Goal: Task Accomplishment & Management: Use online tool/utility

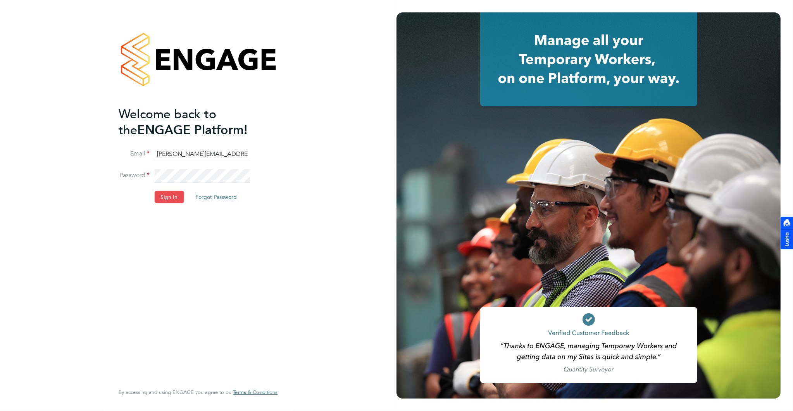
click at [164, 197] on button "Sign In" at bounding box center [168, 197] width 29 height 12
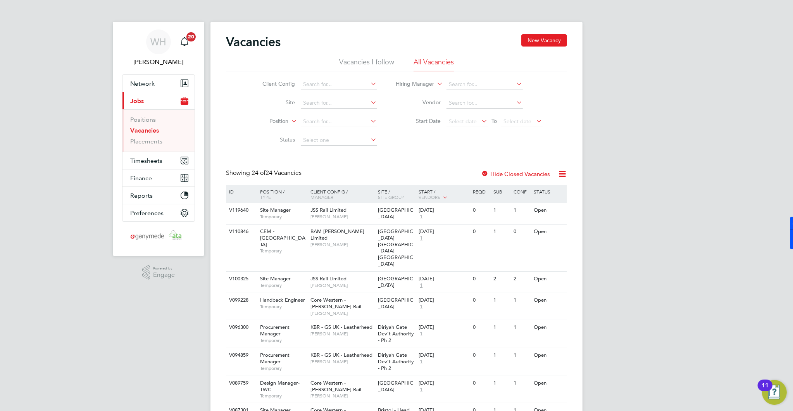
click at [145, 130] on link "Vacancies" at bounding box center [144, 130] width 29 height 7
click at [149, 142] on link "Placements" at bounding box center [146, 141] width 32 height 7
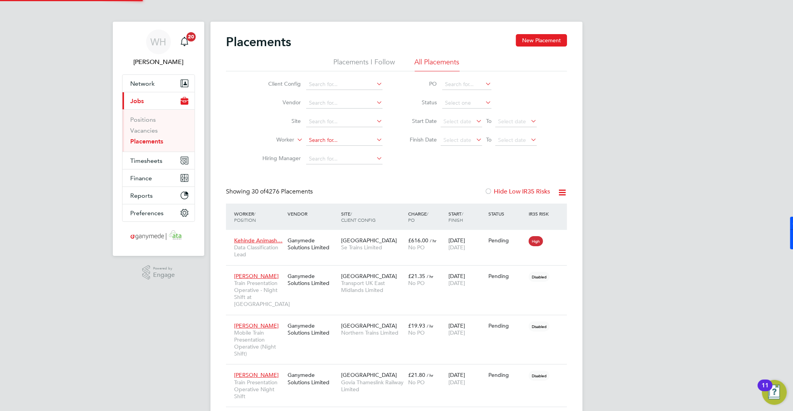
click at [314, 138] on input at bounding box center [344, 140] width 76 height 11
click at [355, 150] on b "Clough" at bounding box center [377, 150] width 45 height 7
type input "[PERSON_NAME]"
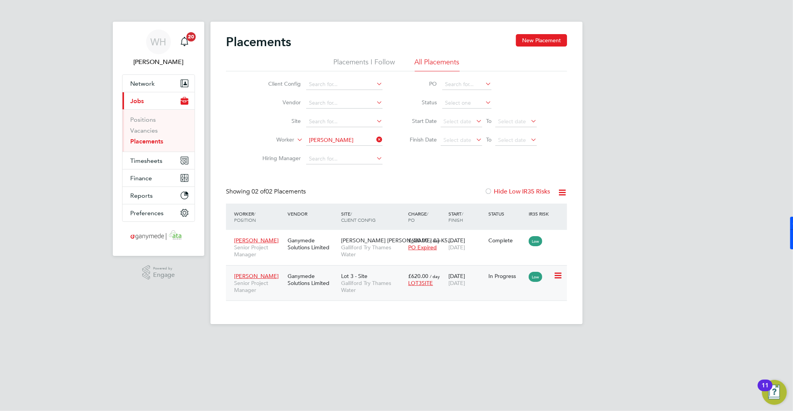
click at [274, 285] on span "Senior Project Manager" at bounding box center [259, 286] width 50 height 14
